Goal: Task Accomplishment & Management: Manage account settings

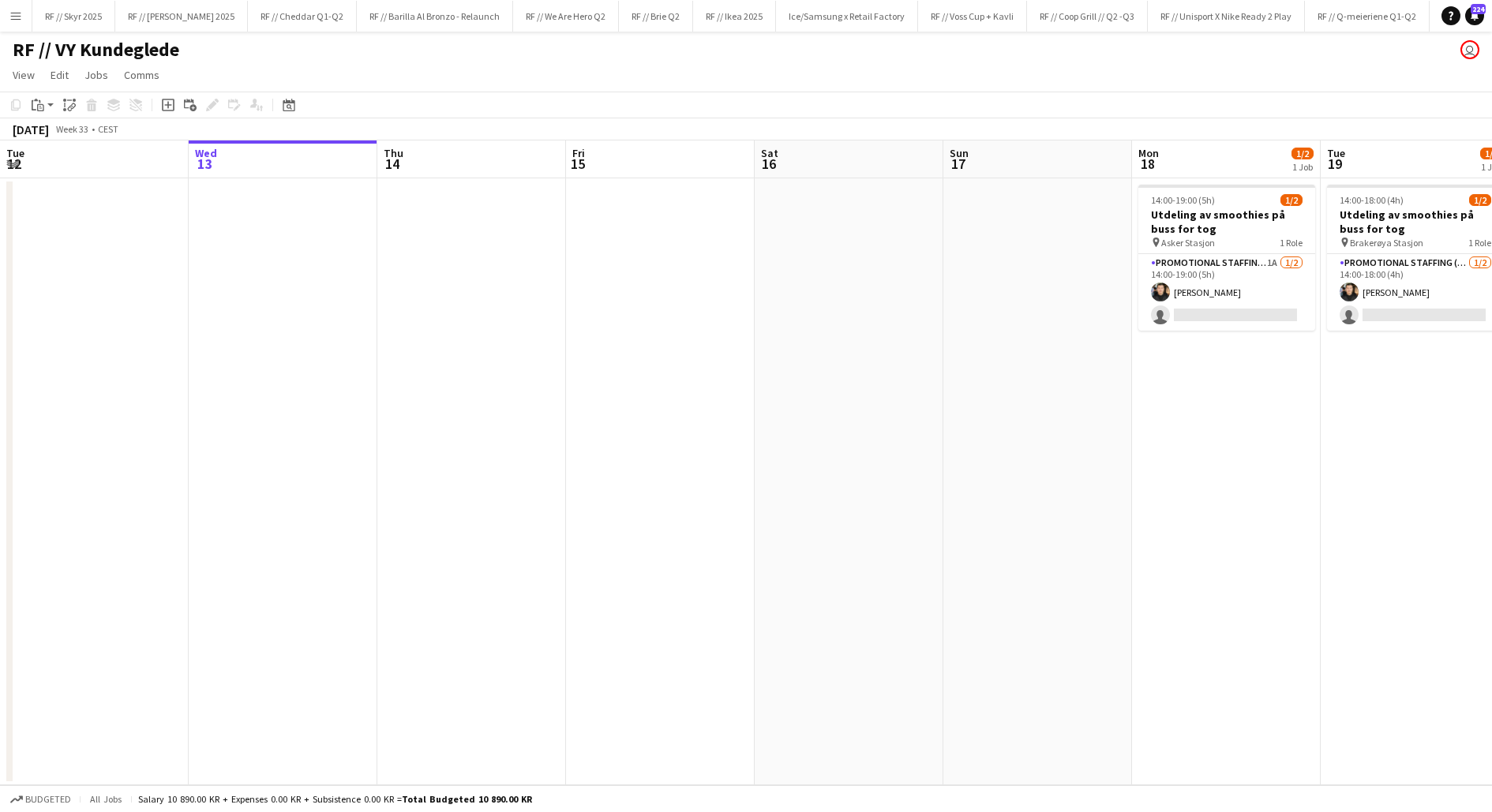
scroll to position [0, 477]
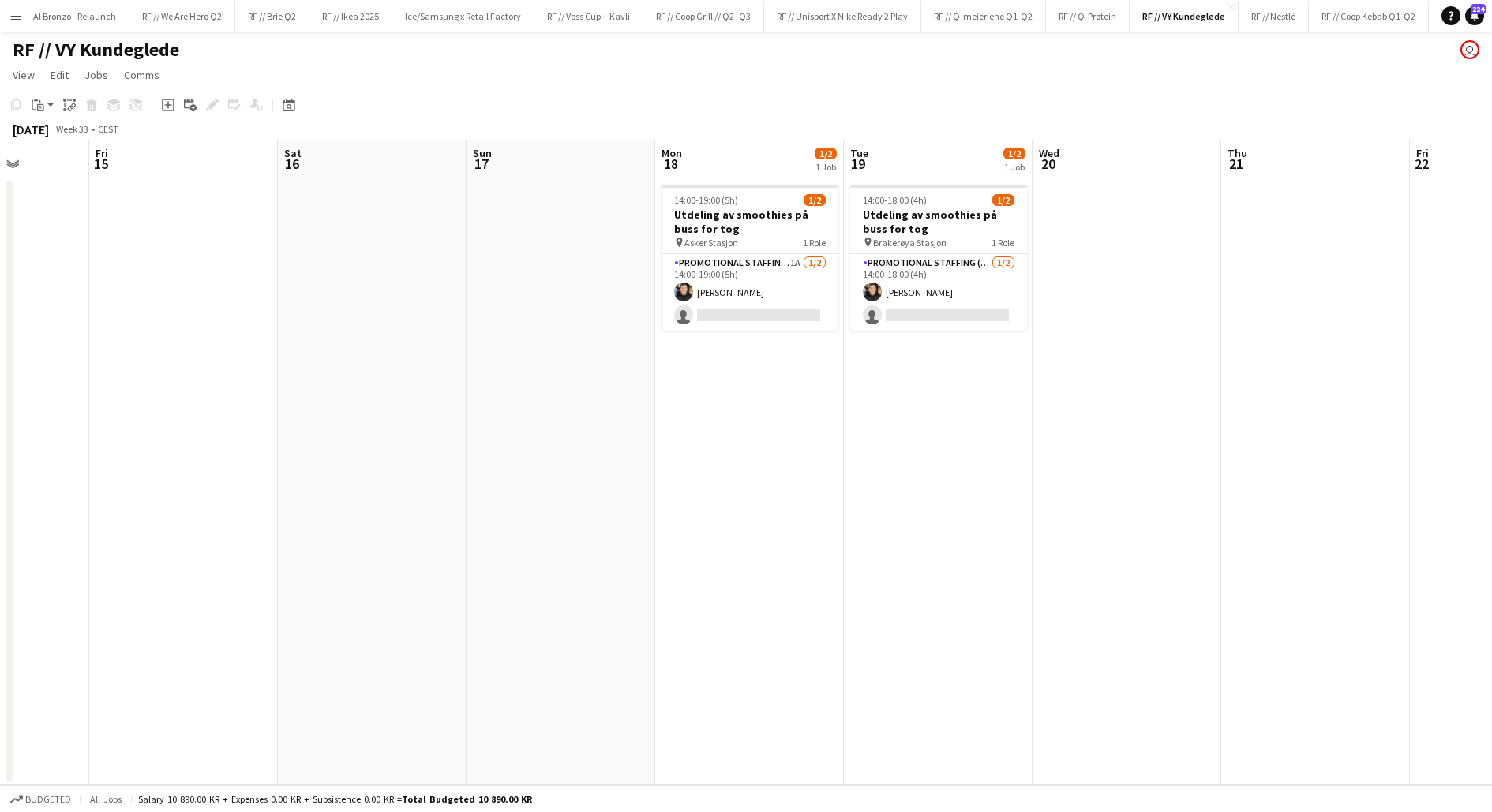
click at [764, 408] on app-date-cell "14:00-19:00 (5h) 1/2 Utdeling av smoothies på [PERSON_NAME] for tog pin Asker S…" at bounding box center [750, 482] width 189 height 607
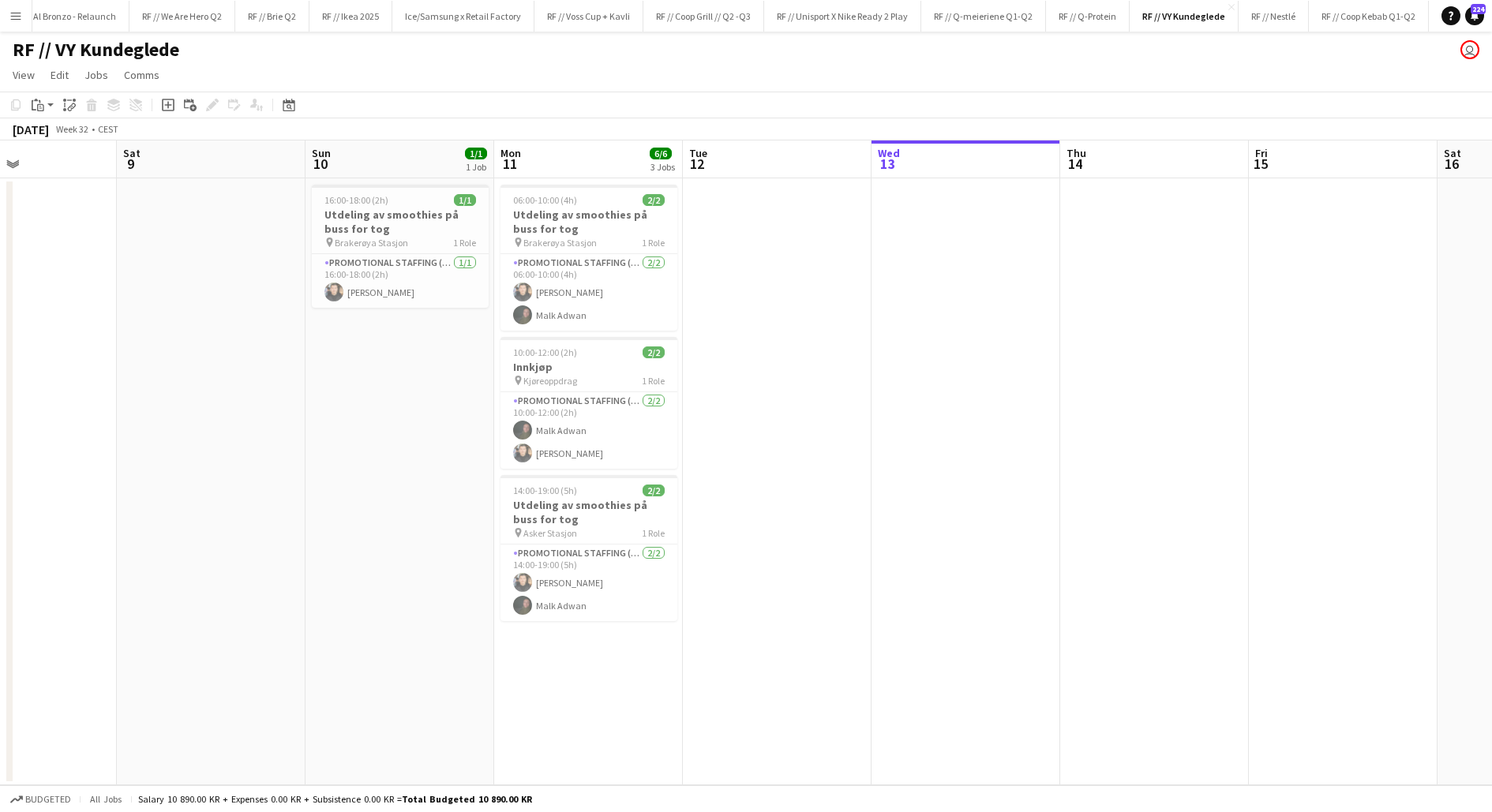
scroll to position [0, 635]
click at [760, 420] on app-date-cell at bounding box center [781, 482] width 189 height 607
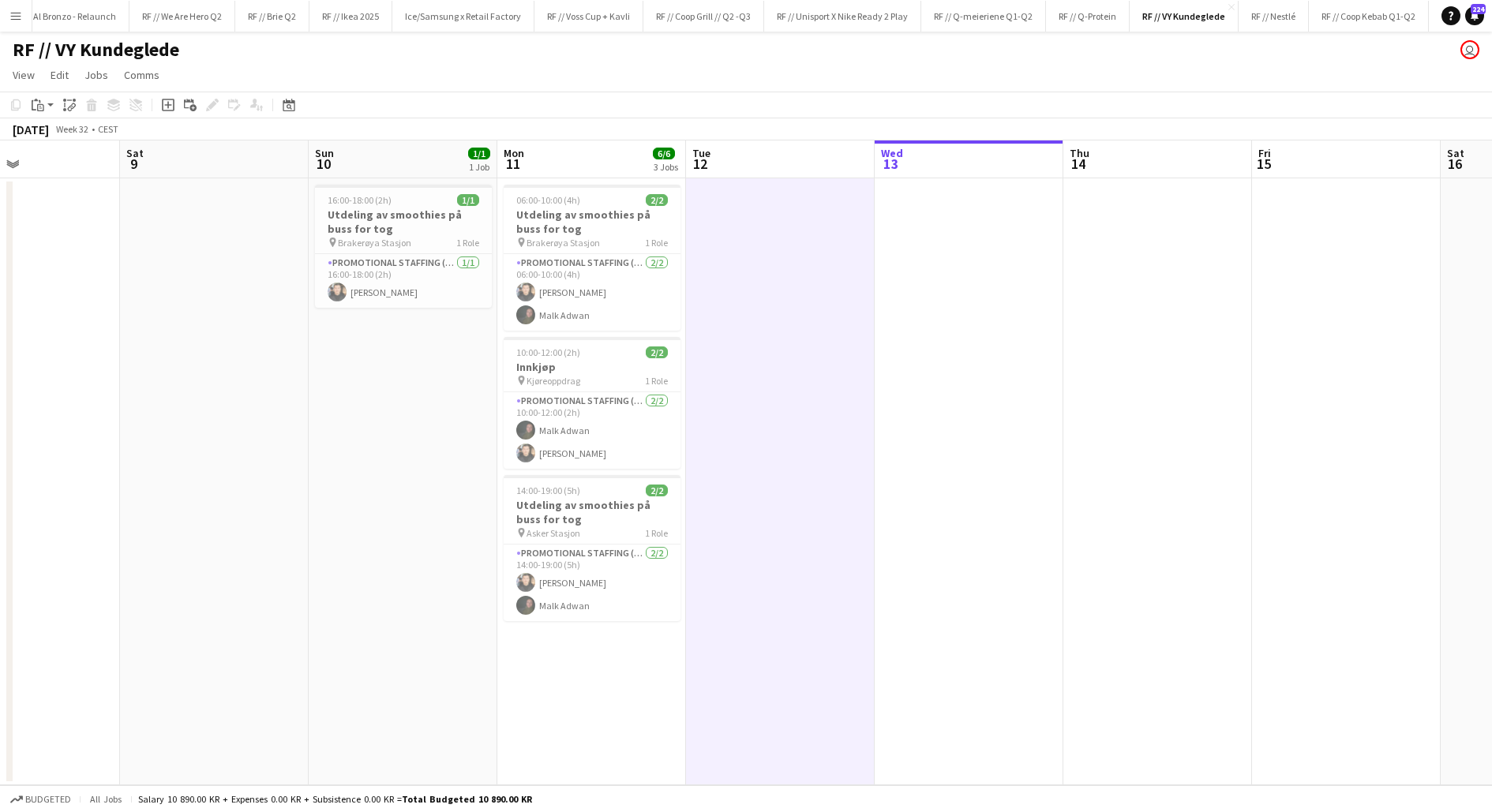
click at [760, 420] on app-date-cell at bounding box center [781, 482] width 189 height 607
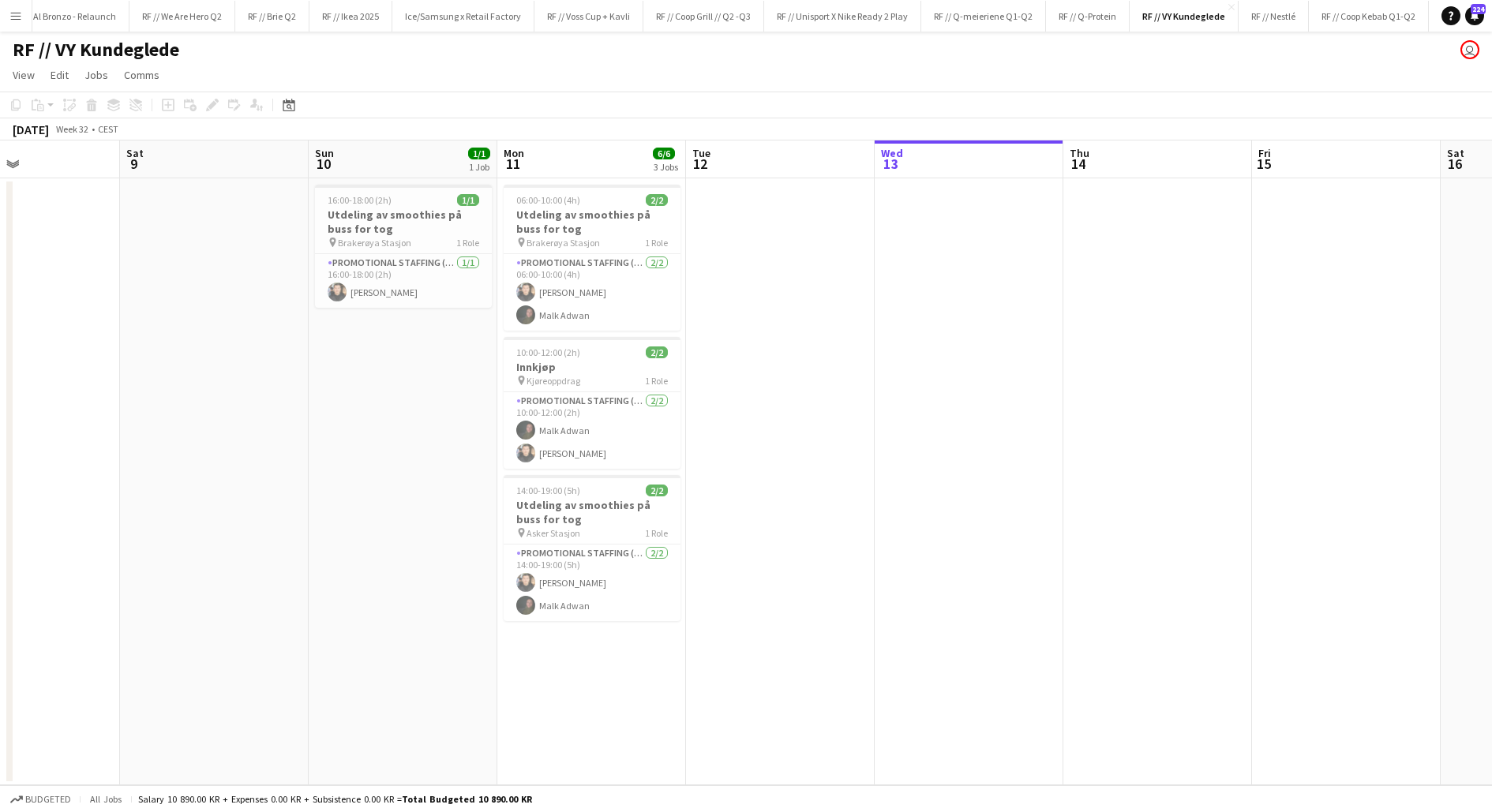
click at [760, 461] on app-date-cell at bounding box center [781, 482] width 189 height 607
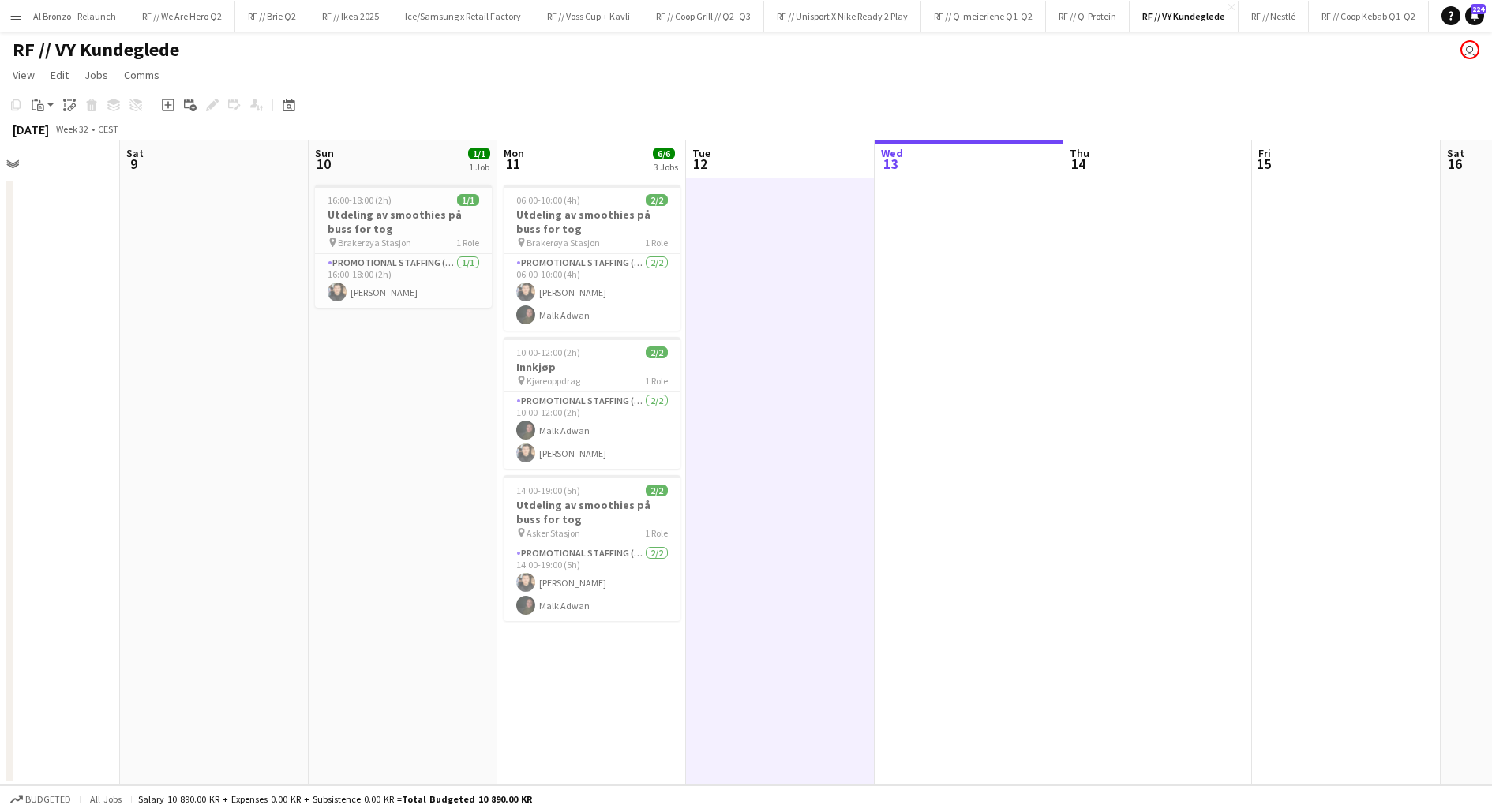
click at [756, 382] on app-date-cell at bounding box center [781, 482] width 189 height 607
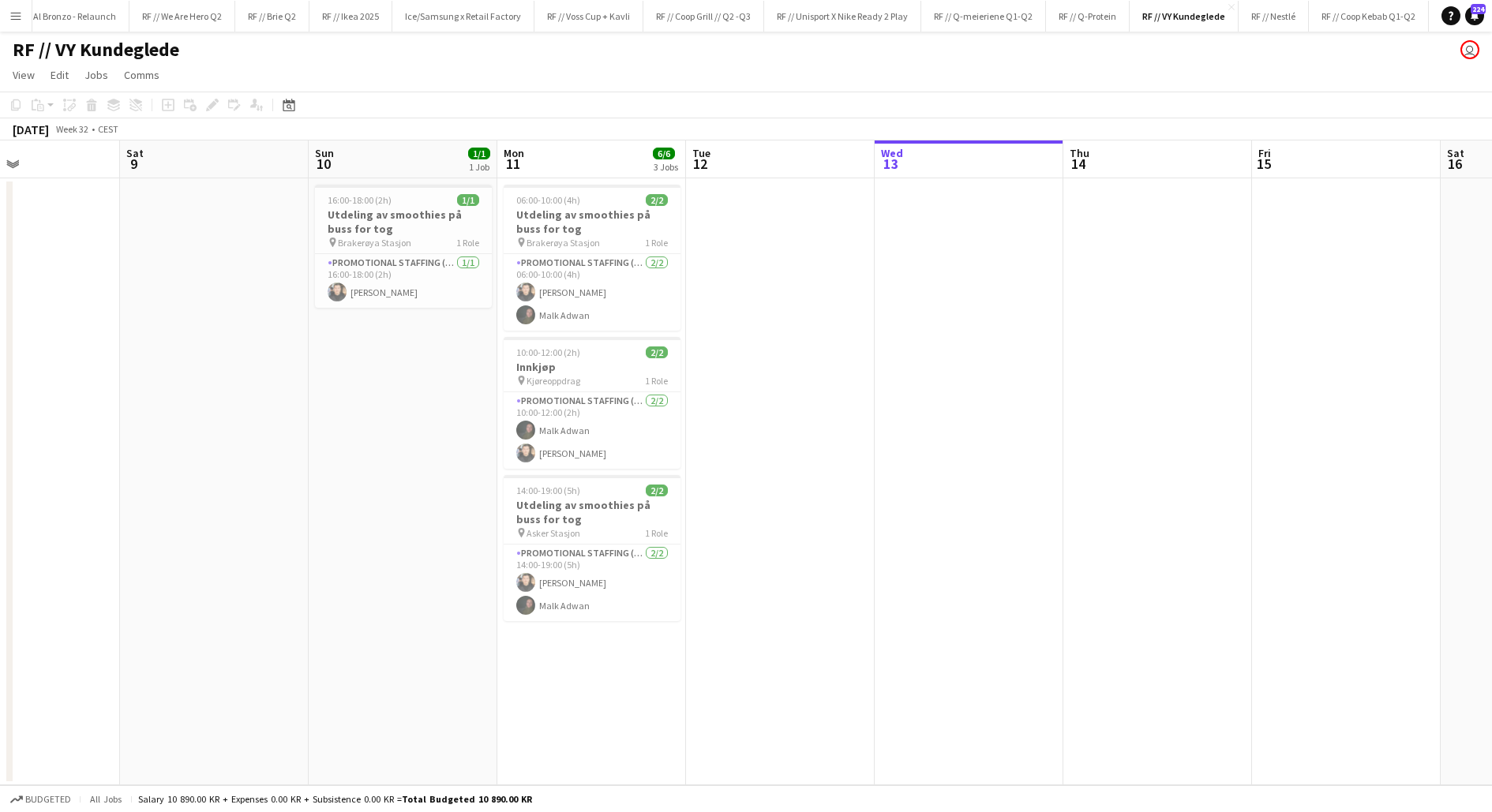
click at [786, 348] on app-date-cell at bounding box center [781, 482] width 189 height 607
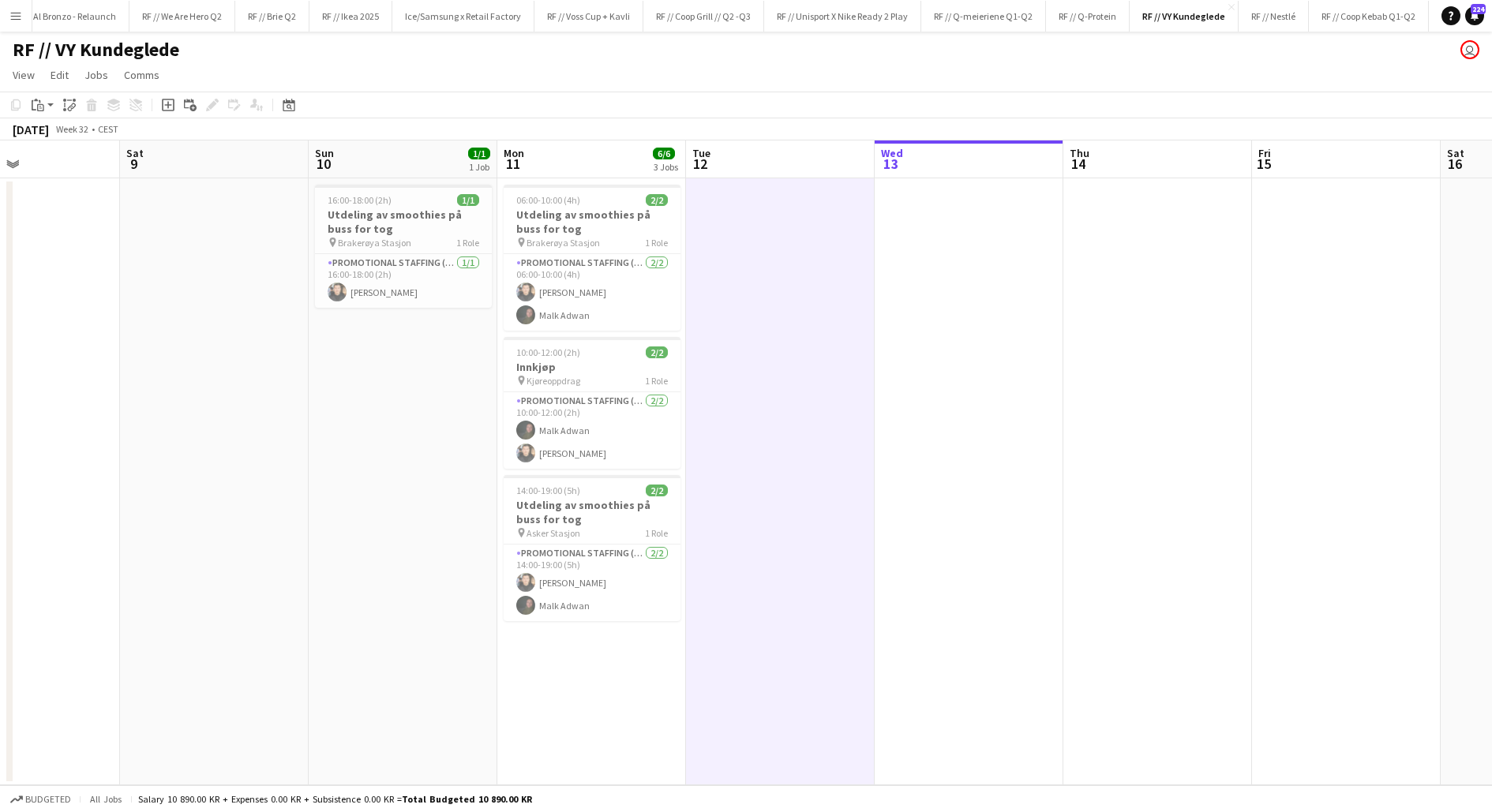
click at [786, 348] on app-date-cell at bounding box center [781, 482] width 189 height 607
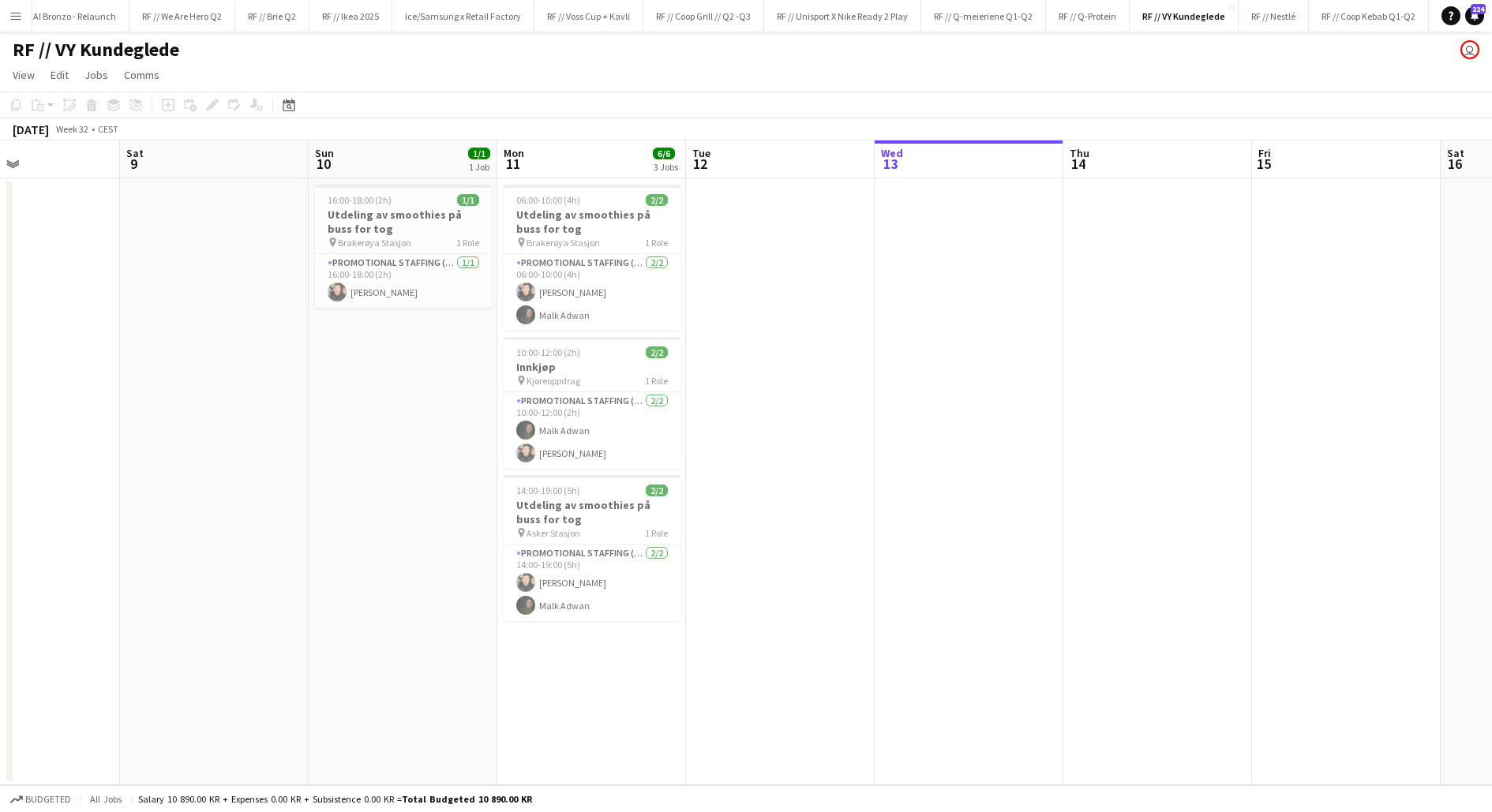
click at [786, 348] on app-date-cell at bounding box center [781, 482] width 189 height 607
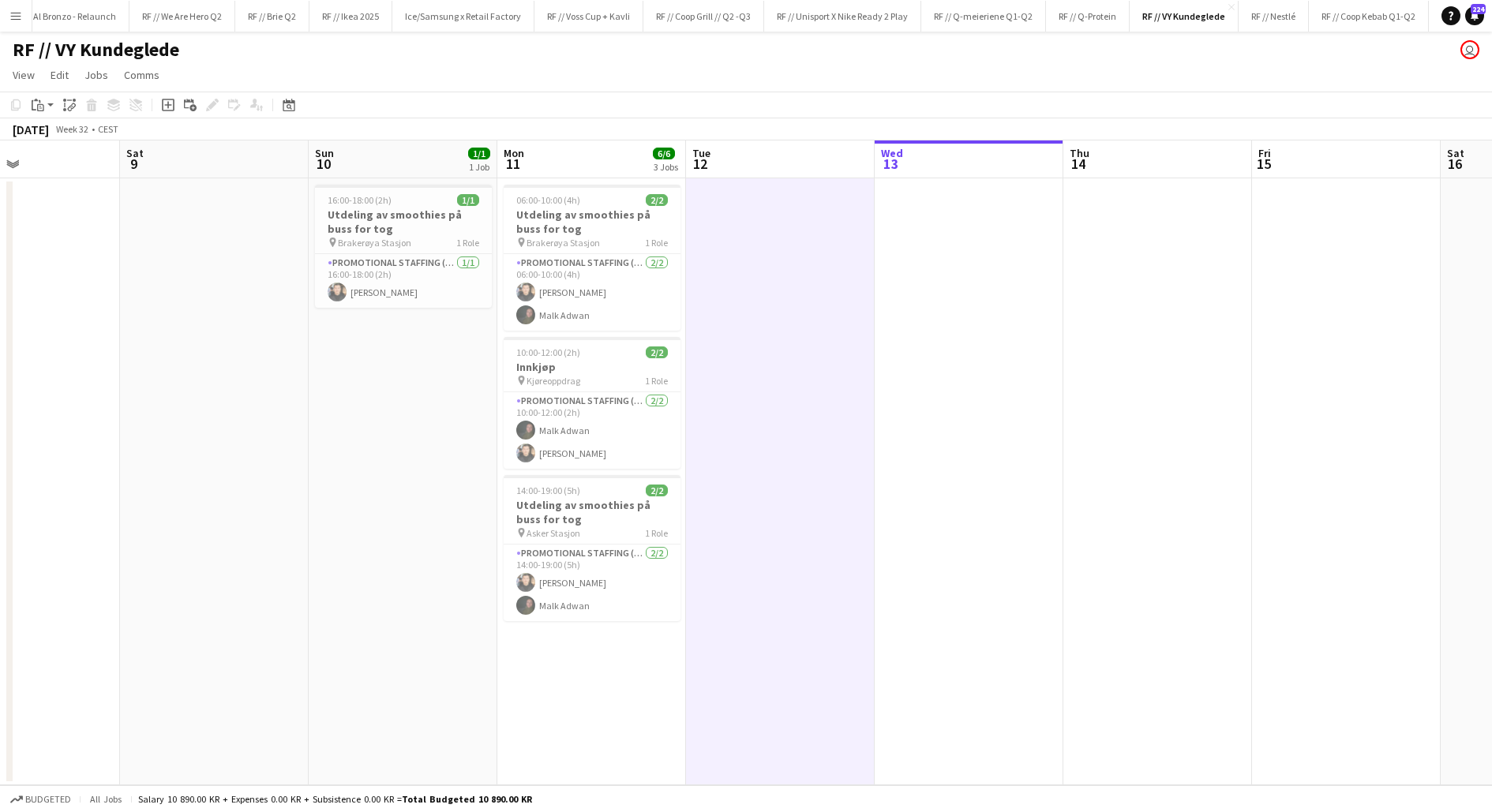
click at [786, 348] on app-date-cell at bounding box center [781, 482] width 189 height 607
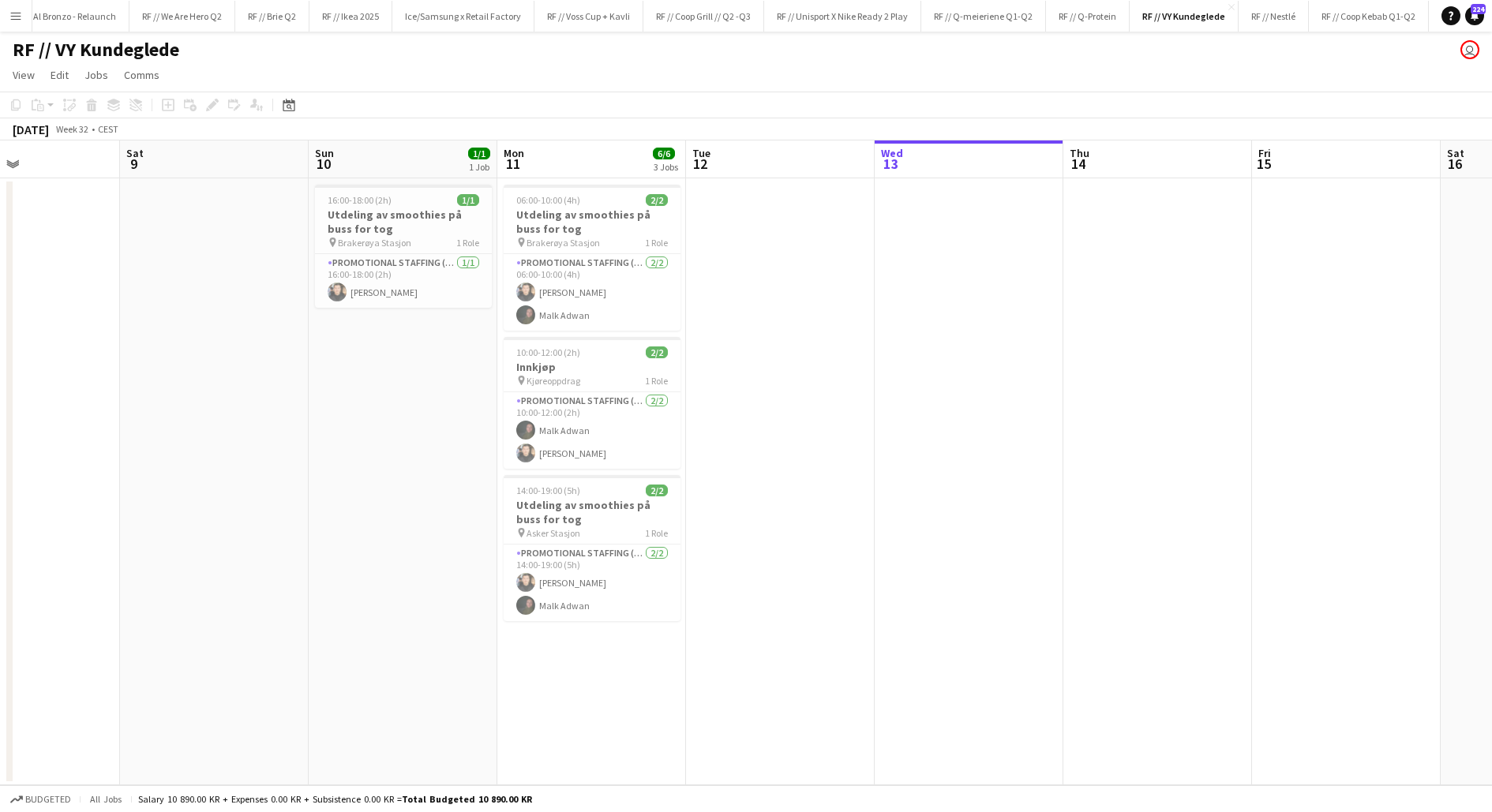
click at [786, 348] on app-date-cell at bounding box center [781, 482] width 189 height 607
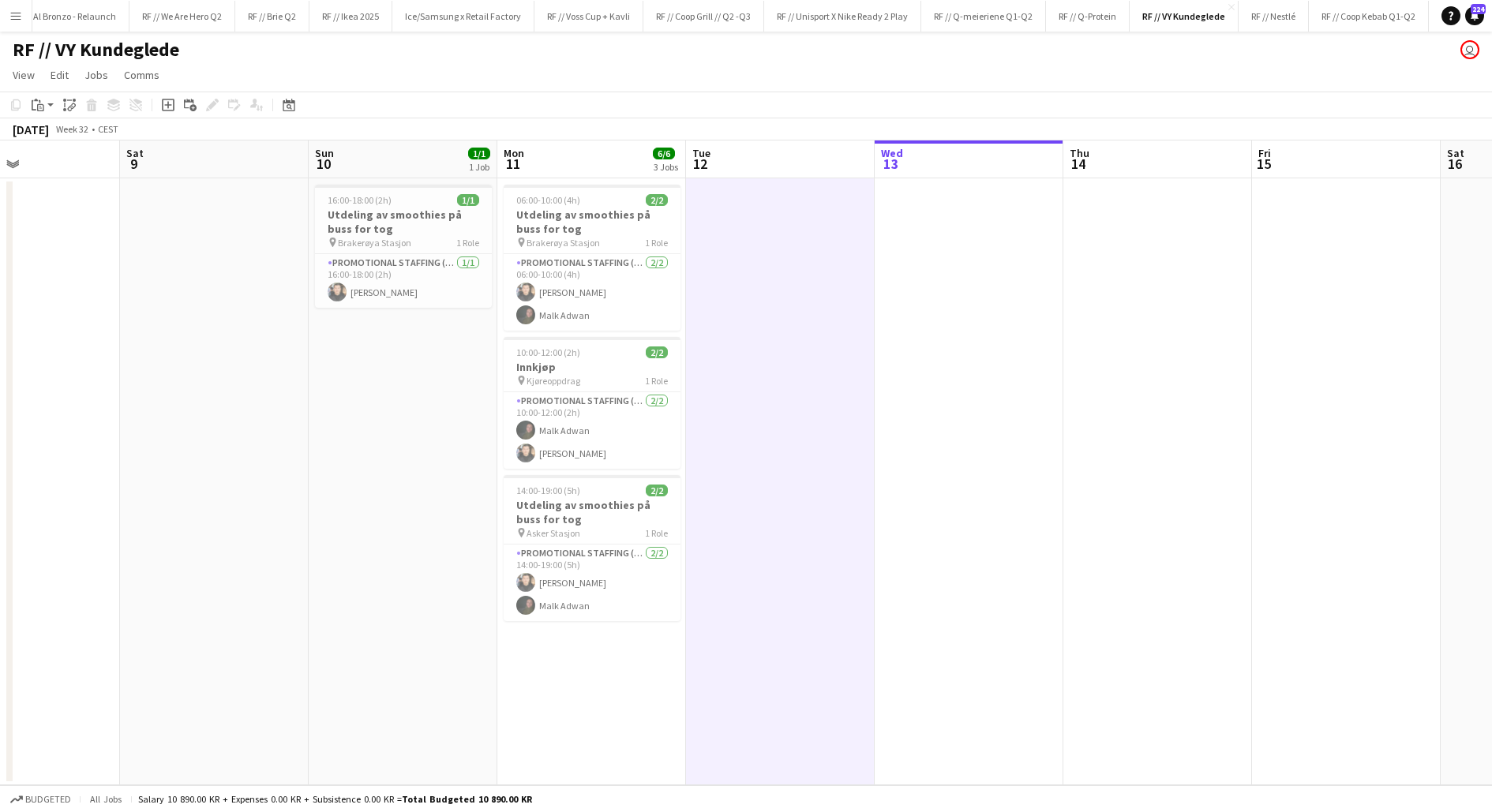
click at [786, 348] on app-date-cell at bounding box center [781, 482] width 189 height 607
